Goal: Task Accomplishment & Management: Manage account settings

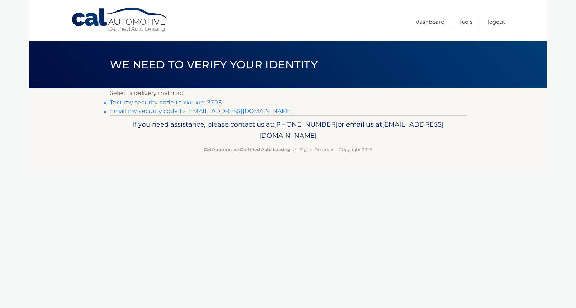
click at [191, 102] on link "Text my security code to xxx-xxx-3708" at bounding box center [166, 102] width 112 height 7
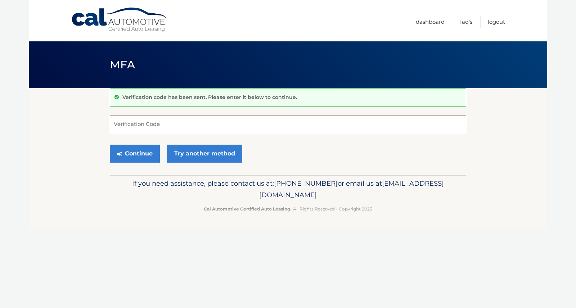
click at [154, 120] on input "Verification Code" at bounding box center [288, 124] width 356 height 18
type input "583760"
click at [126, 155] on button "Continue" at bounding box center [135, 154] width 50 height 18
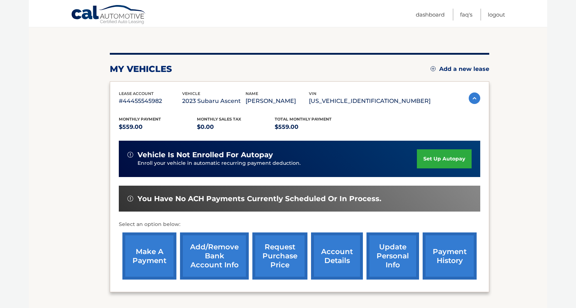
scroll to position [86, 0]
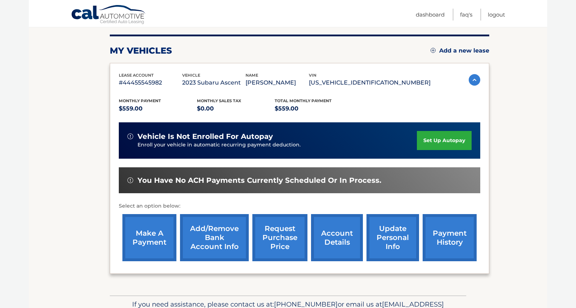
click at [169, 239] on link "make a payment" at bounding box center [149, 237] width 54 height 47
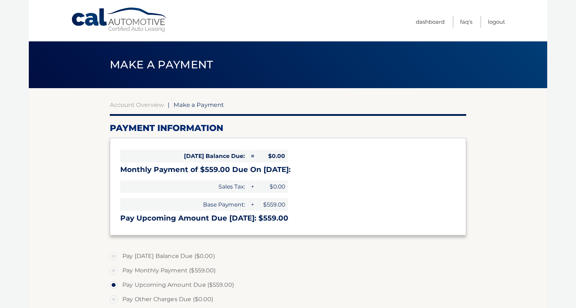
select select "YWFkMjVmMmItOGJiMS00YzhiLTk5MmQtMWJiMDQwZDhiZjZi"
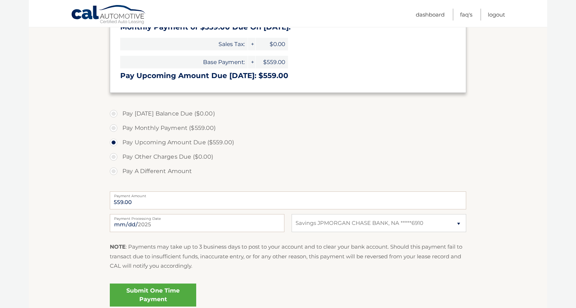
scroll to position [157, 0]
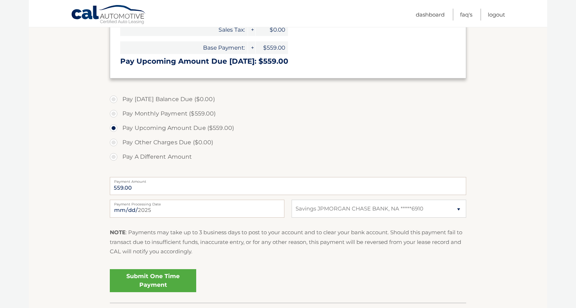
click at [169, 280] on link "Submit One Time Payment" at bounding box center [153, 280] width 86 height 23
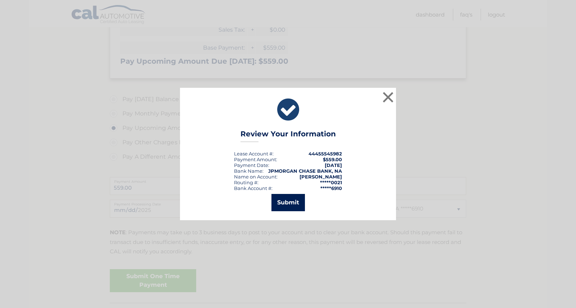
click at [294, 205] on button "Submit" at bounding box center [287, 202] width 33 height 17
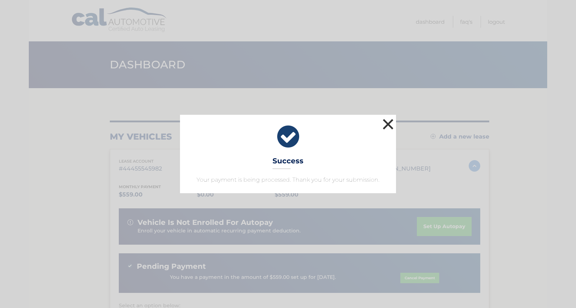
click at [388, 126] on button "×" at bounding box center [388, 124] width 14 height 14
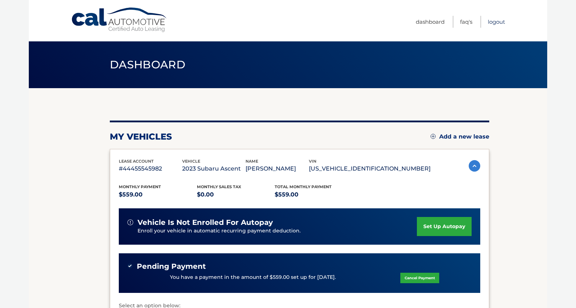
click at [501, 23] on link "Logout" at bounding box center [496, 22] width 17 height 12
